Goal: Information Seeking & Learning: Check status

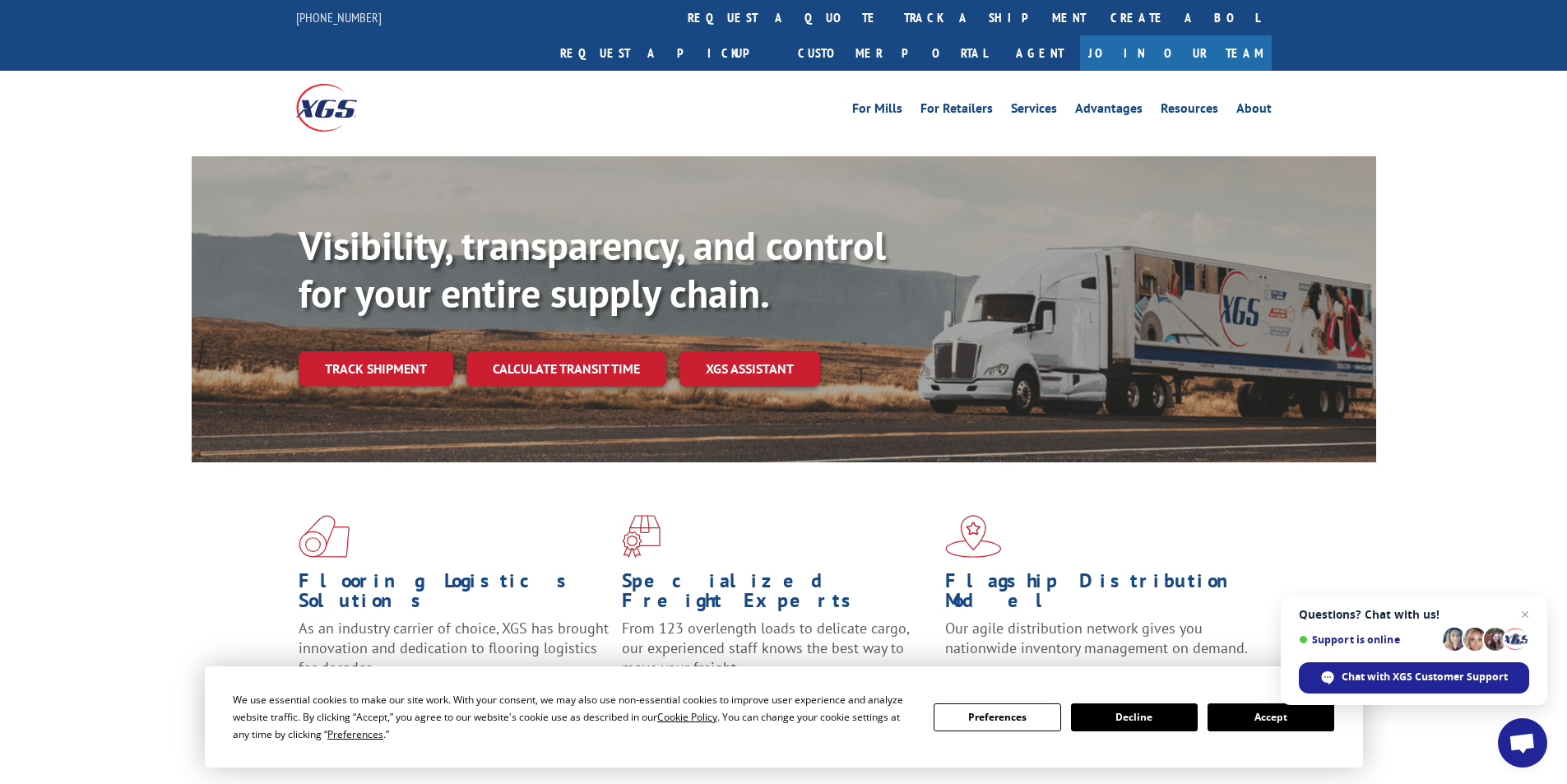
click at [1299, 723] on button "Accept" at bounding box center [1271, 717] width 126 height 28
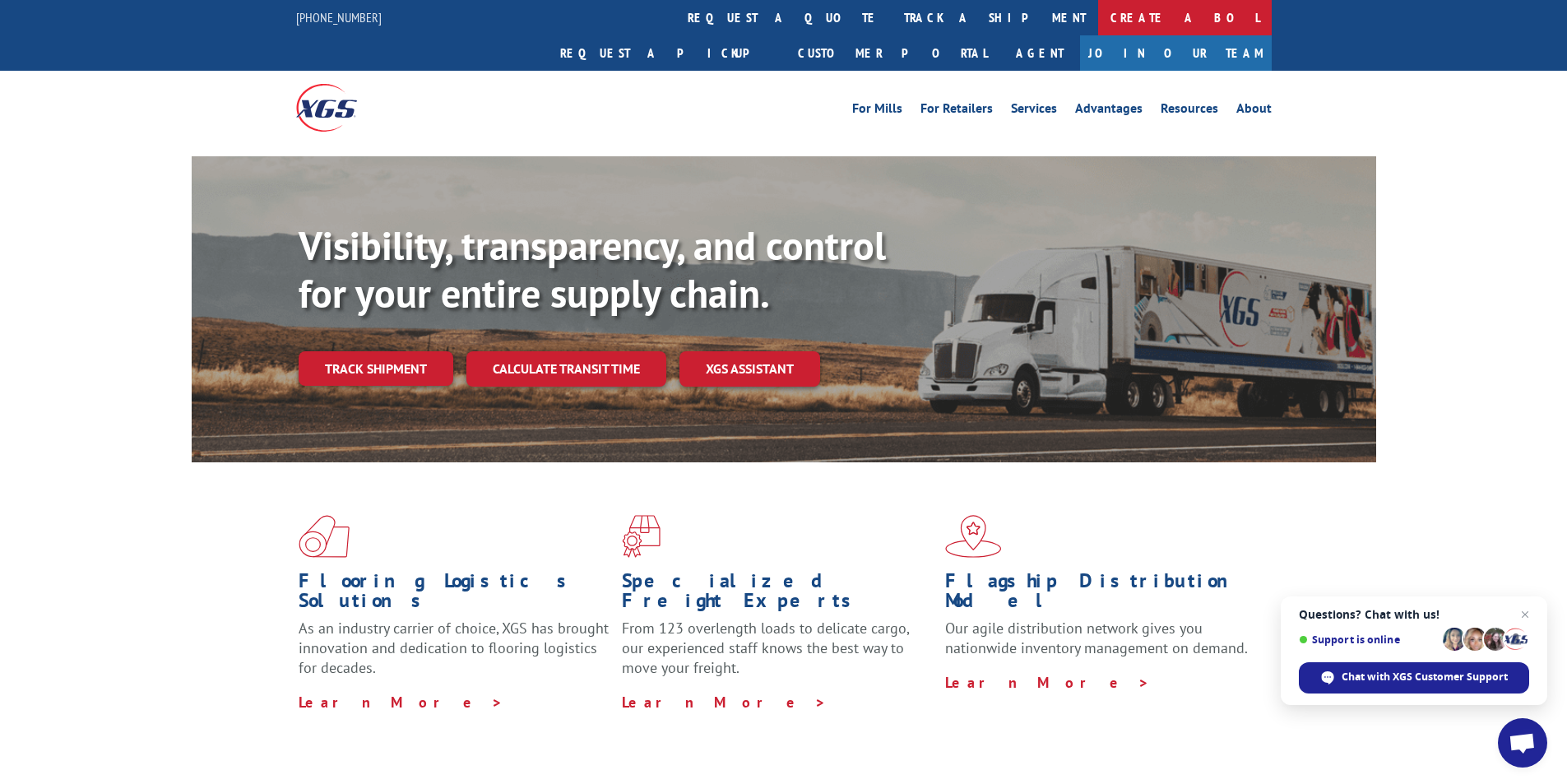
click at [1099, 19] on link "Create a BOL" at bounding box center [1185, 17] width 174 height 35
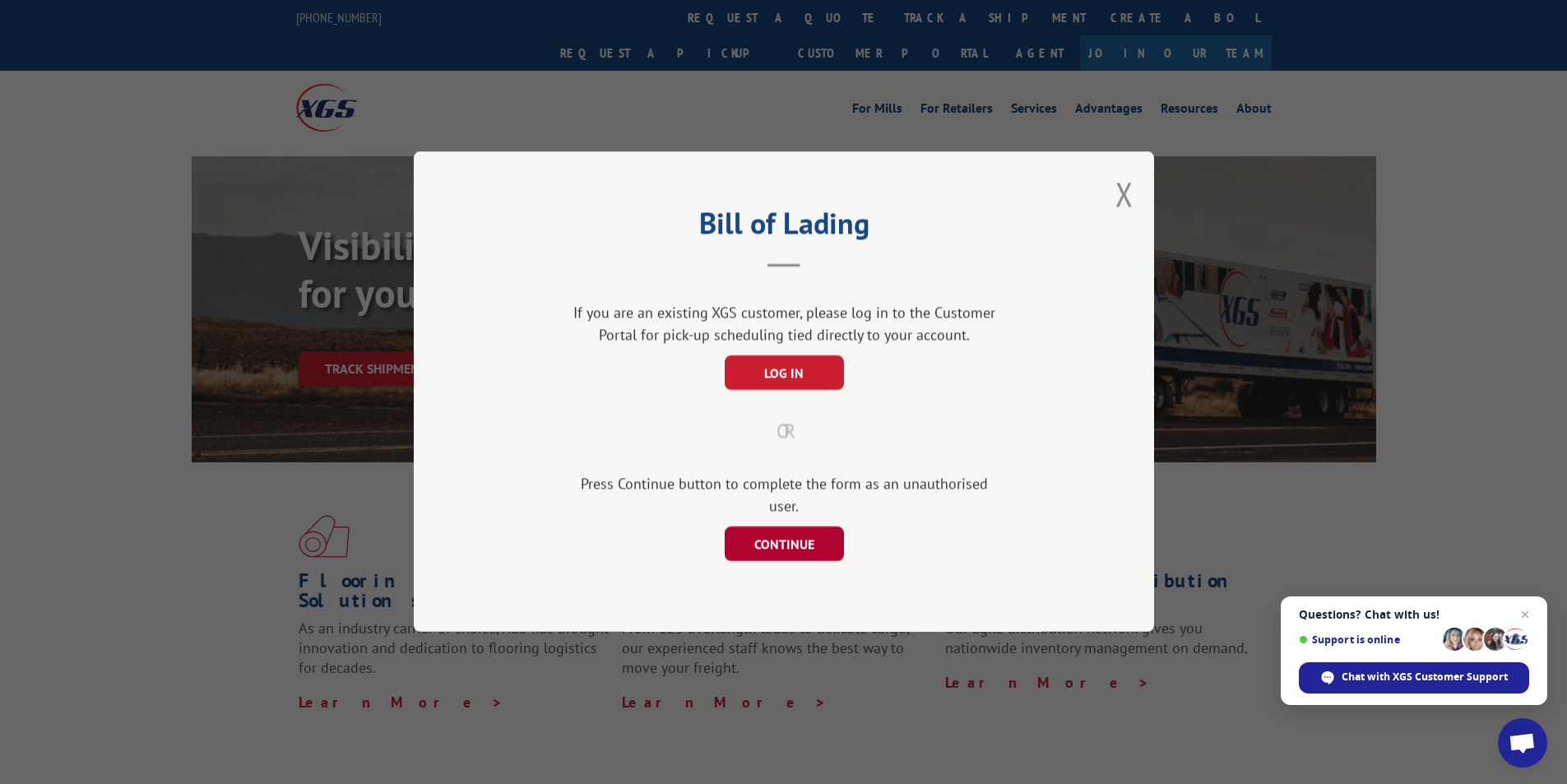
click at [777, 530] on button "CONTINUE" at bounding box center [784, 544] width 119 height 35
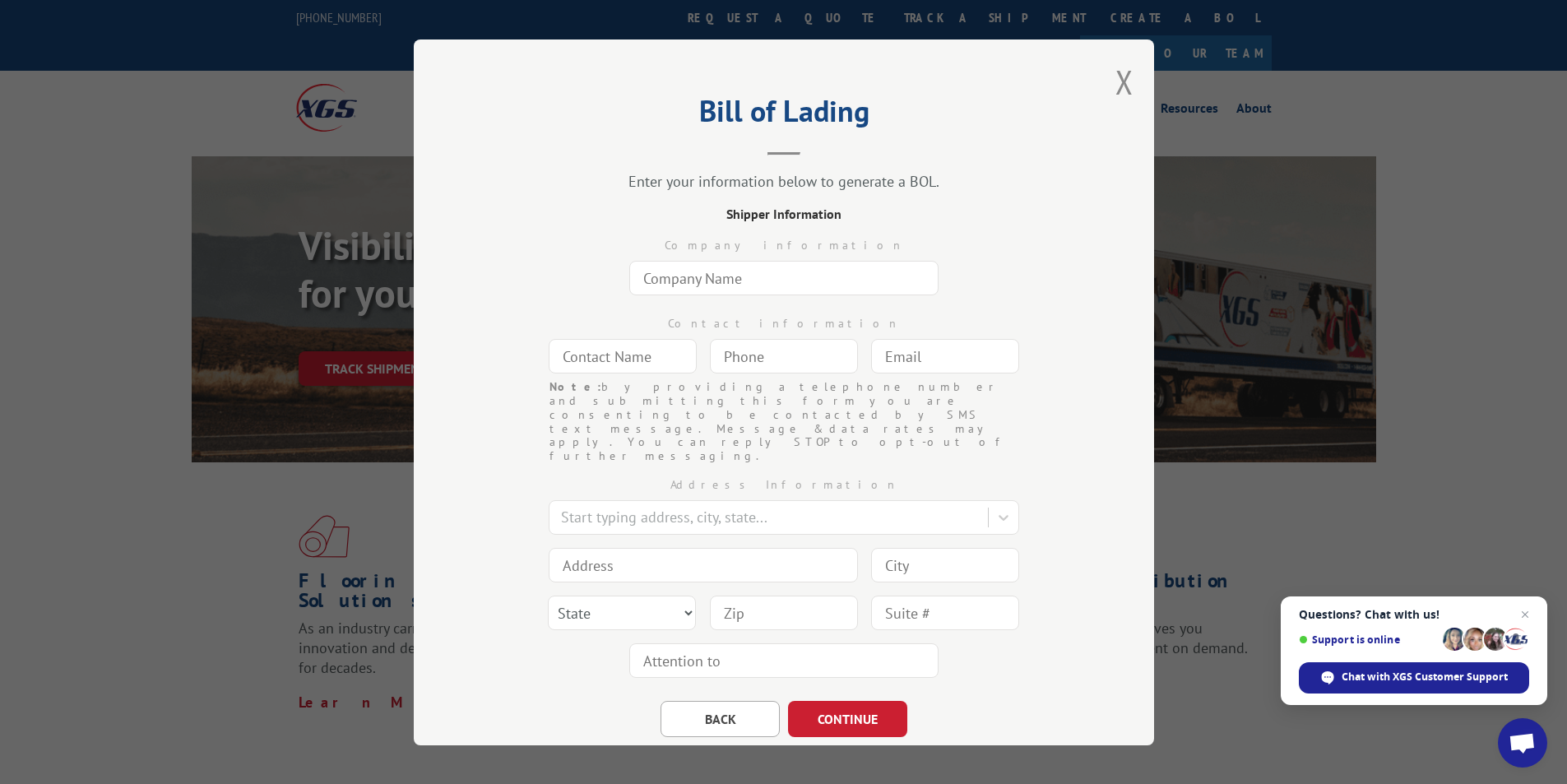
click at [1119, 81] on button "Close modal" at bounding box center [1125, 81] width 18 height 43
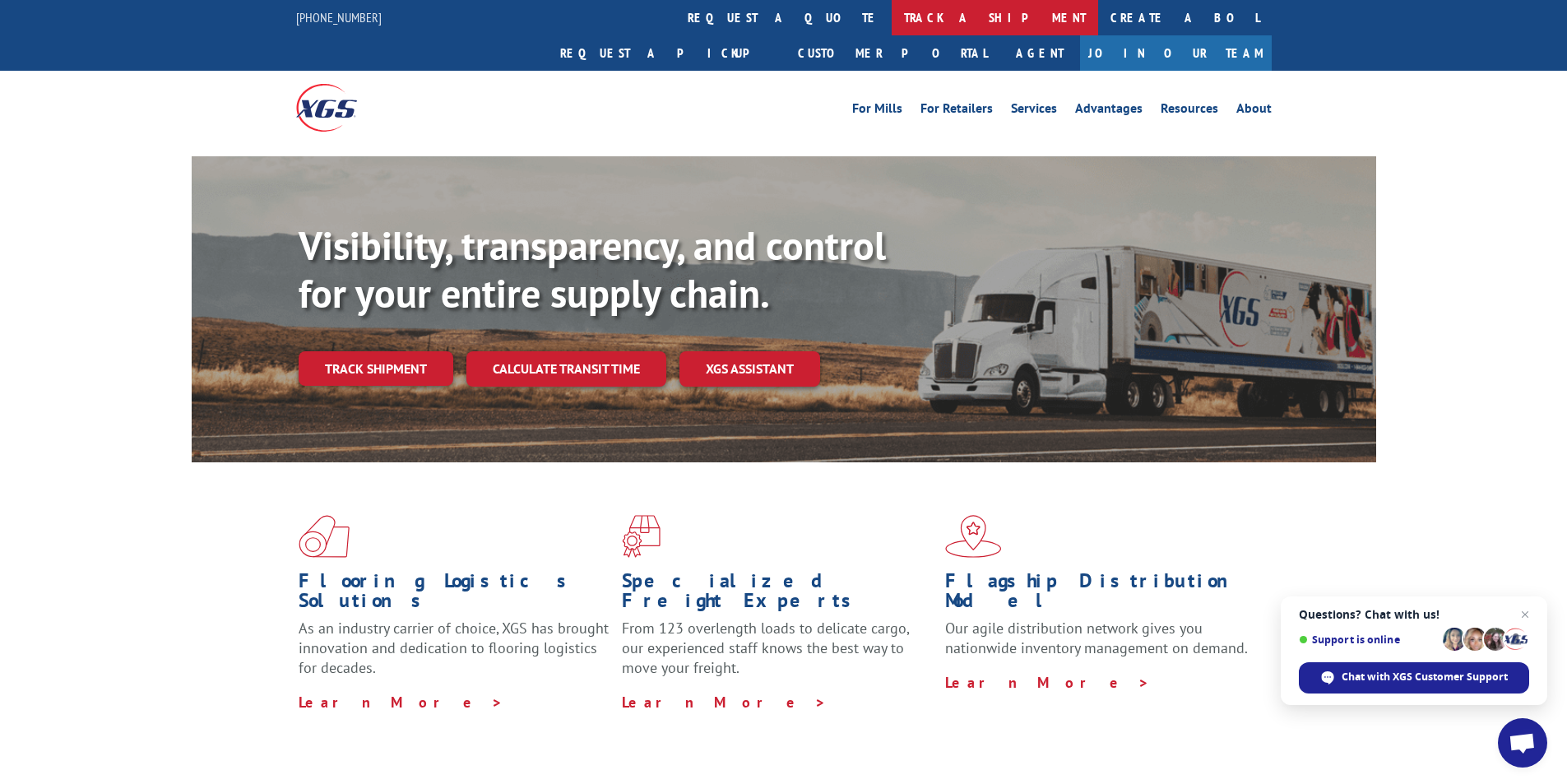
click at [892, 11] on link "track a shipment" at bounding box center [995, 17] width 207 height 35
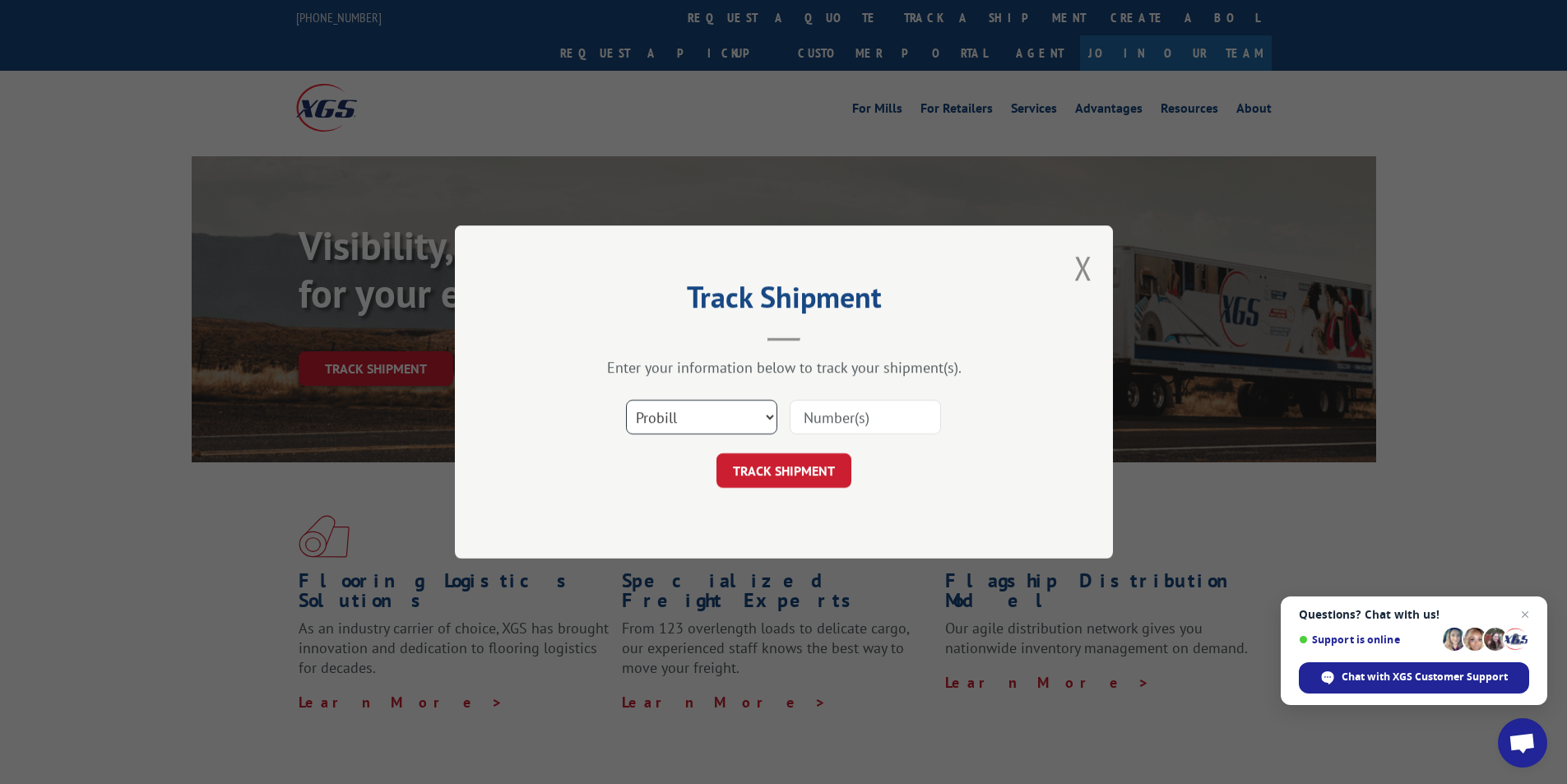
click at [767, 412] on select "Select category... Probill BOL PO" at bounding box center [701, 417] width 152 height 35
select select "bol"
click at [626, 400] on select "Select category... Probill BOL PO" at bounding box center [701, 417] width 152 height 35
click at [803, 414] on input at bounding box center [865, 417] width 152 height 35
paste input "4084310"
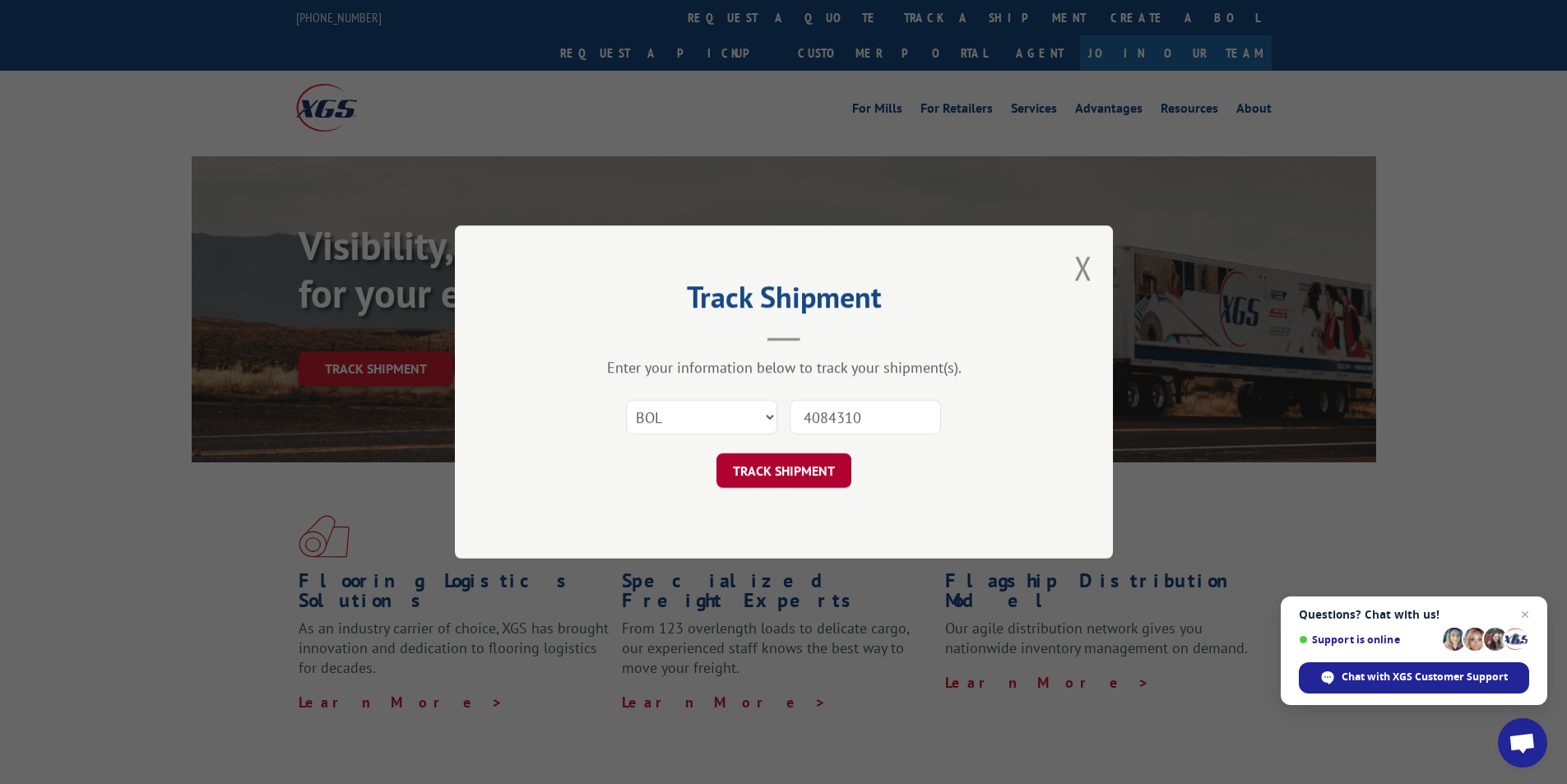
type input "4084310"
click at [798, 469] on button "TRACK SHIPMENT" at bounding box center [784, 471] width 135 height 35
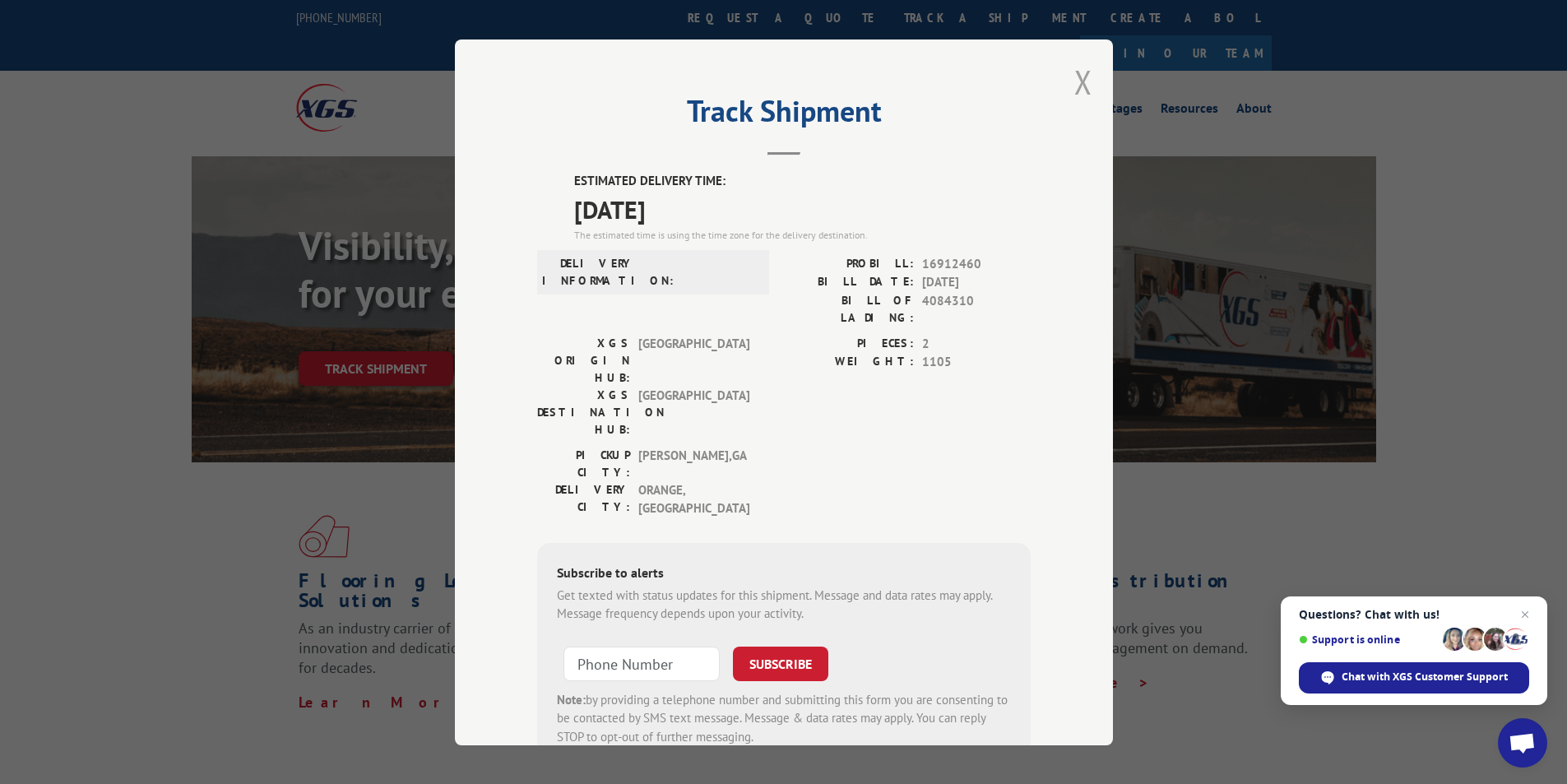
click at [1080, 82] on button "Close modal" at bounding box center [1083, 81] width 18 height 43
